Goal: Use online tool/utility: Utilize a website feature to perform a specific function

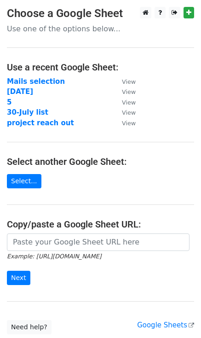
click at [66, 232] on main "Choose a Google Sheet Use one of the options below... Use a recent Google Sheet…" at bounding box center [100, 171] width 201 height 328
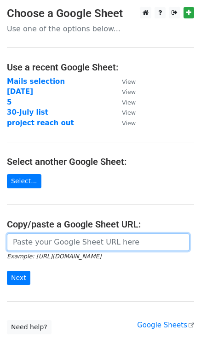
click at [65, 241] on input "url" at bounding box center [98, 243] width 183 height 18
paste input "[URL][DOMAIN_NAME]"
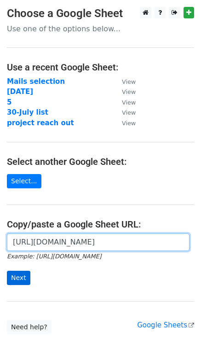
type input "[URL][DOMAIN_NAME]"
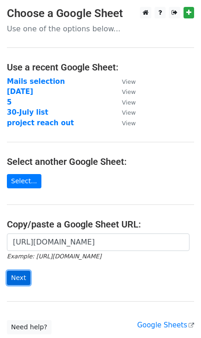
scroll to position [0, 0]
click at [15, 275] on input "Next" at bounding box center [19, 278] width 24 height 14
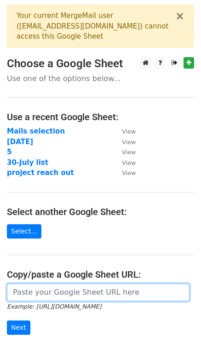
click at [51, 289] on input "url" at bounding box center [98, 293] width 183 height 18
paste input "[URL][DOMAIN_NAME]"
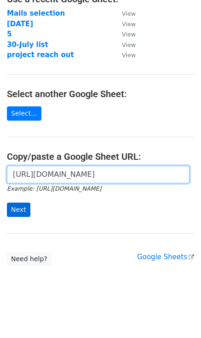
type input "[URL][DOMAIN_NAME]"
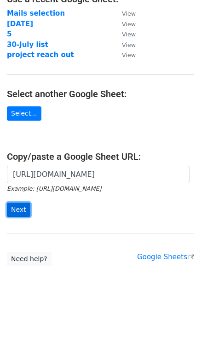
scroll to position [0, 0]
click at [20, 213] on input "Next" at bounding box center [19, 210] width 24 height 14
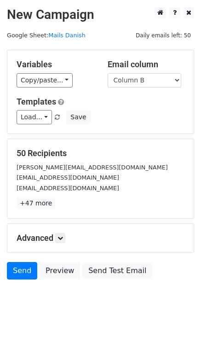
click at [50, 71] on div "Variables Copy/paste... {{Column A}} {{Column B}}" at bounding box center [55, 73] width 91 height 28
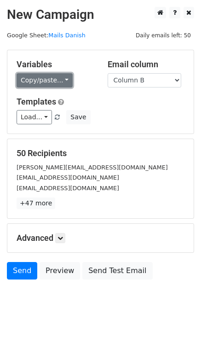
click at [57, 81] on link "Copy/paste..." at bounding box center [45, 80] width 56 height 14
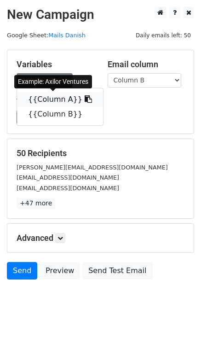
click at [85, 98] on icon at bounding box center [88, 98] width 7 height 7
